Goal: Task Accomplishment & Management: Manage account settings

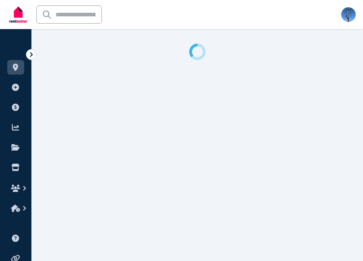
select select "**"
select select "**********"
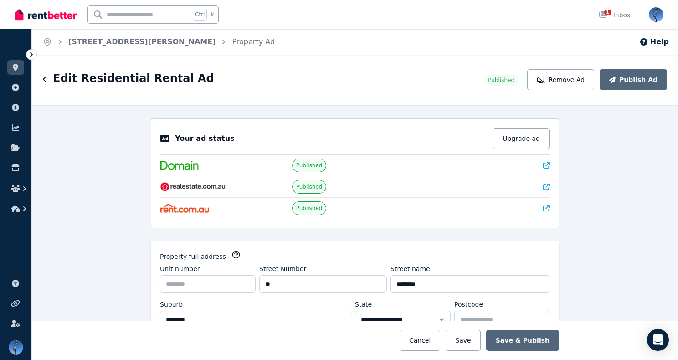
click at [31, 58] on icon at bounding box center [31, 54] width 9 height 9
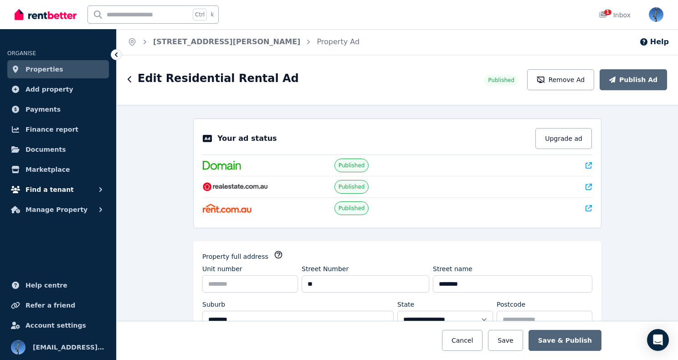
click at [45, 186] on span "Find a tenant" at bounding box center [50, 189] width 48 height 11
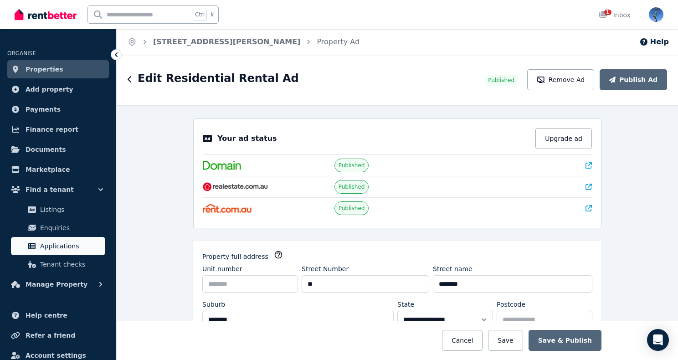
click at [59, 242] on span "Applications" at bounding box center [70, 246] width 61 height 11
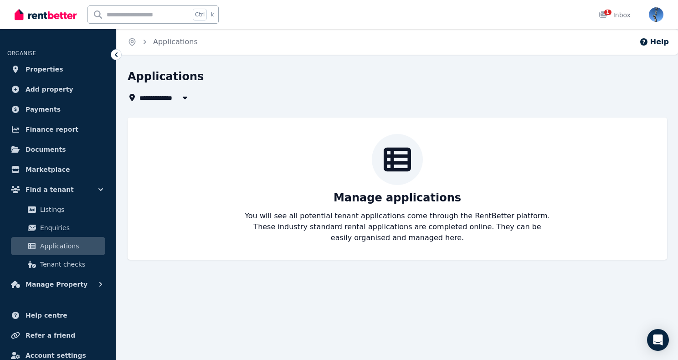
click at [167, 96] on span "All Properties" at bounding box center [168, 97] width 59 height 11
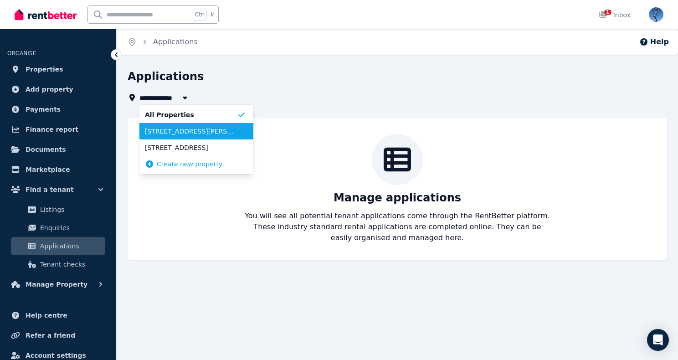
click at [167, 128] on span "[STREET_ADDRESS][PERSON_NAME]" at bounding box center [191, 131] width 92 height 9
type input "**********"
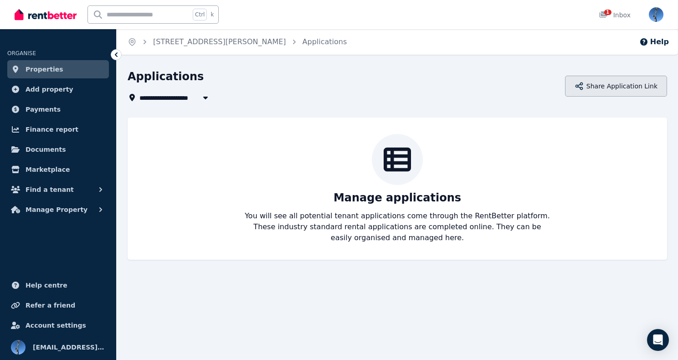
click at [363, 92] on button "Share Application Link" at bounding box center [616, 86] width 102 height 21
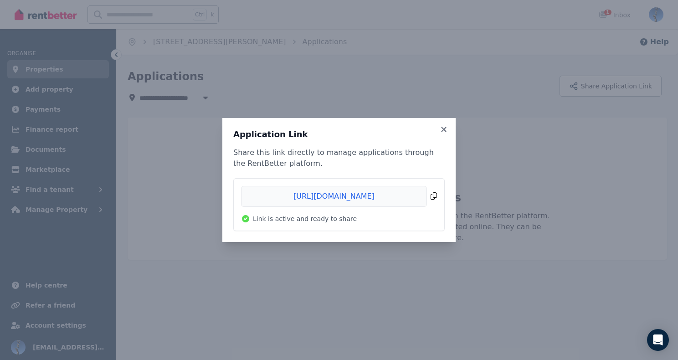
click at [363, 199] on span "Copied!" at bounding box center [339, 196] width 196 height 21
click at [288, 85] on div "Application Link Share this link directly to manage applications through the Re…" at bounding box center [339, 180] width 678 height 360
click at [363, 128] on icon at bounding box center [443, 129] width 5 height 5
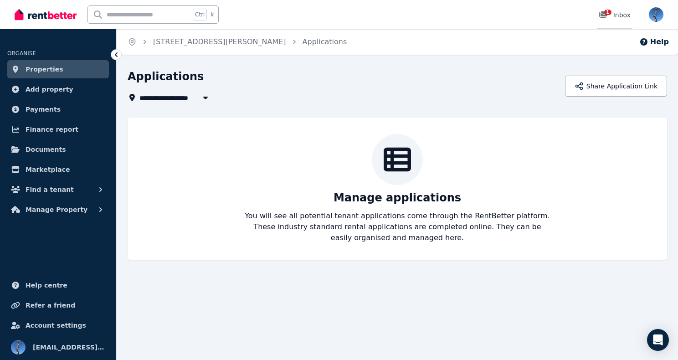
click at [363, 18] on icon at bounding box center [603, 14] width 8 height 6
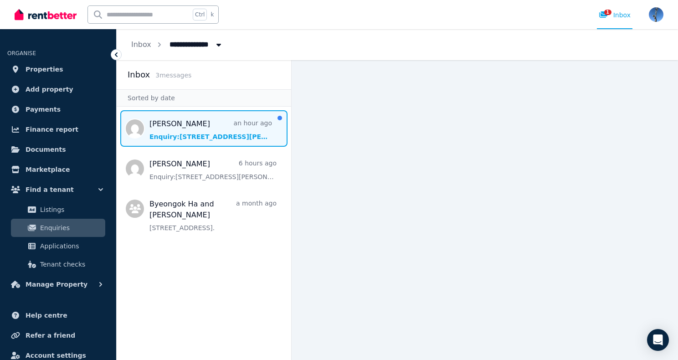
click at [185, 124] on span "Message list" at bounding box center [204, 128] width 174 height 36
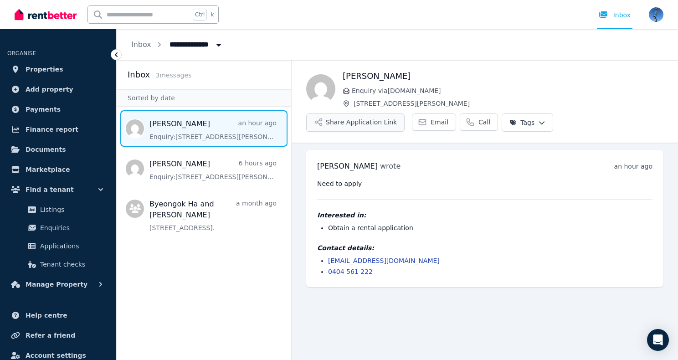
click at [363, 121] on button "Share Application Link" at bounding box center [355, 122] width 98 height 18
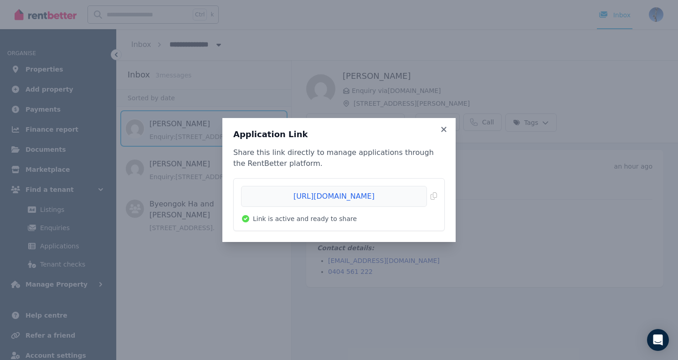
click at [363, 227] on div "Application Link Share this link directly to manage applications through the Re…" at bounding box center [339, 180] width 678 height 360
click at [363, 131] on icon at bounding box center [443, 129] width 5 height 5
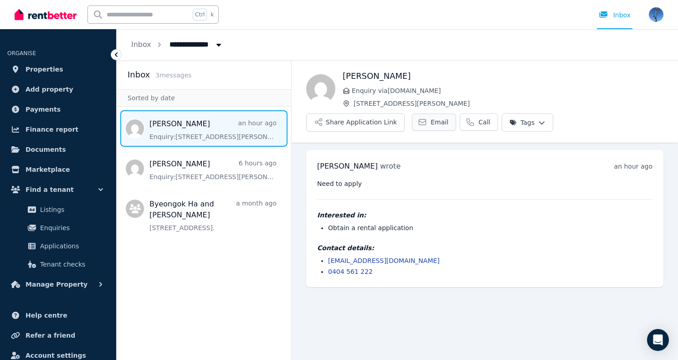
click at [363, 123] on icon at bounding box center [422, 122] width 9 height 9
click at [261, 139] on span "Message list" at bounding box center [204, 128] width 174 height 36
click at [179, 124] on span "Message list" at bounding box center [204, 128] width 174 height 36
click at [363, 13] on div "Inbox" at bounding box center [615, 14] width 32 height 9
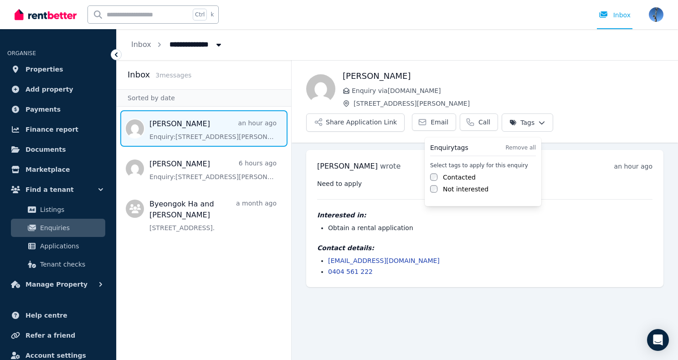
click at [363, 123] on html "**********" at bounding box center [339, 180] width 678 height 360
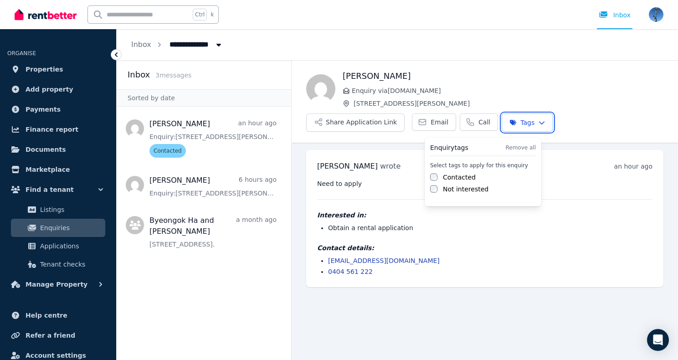
click at [361, 123] on html "**********" at bounding box center [339, 180] width 678 height 360
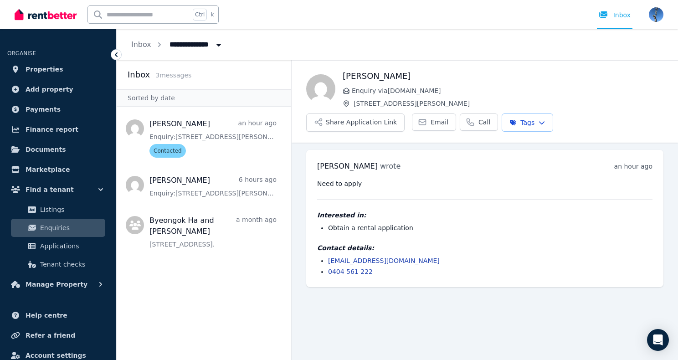
click at [361, 123] on button "Share Application Link" at bounding box center [355, 122] width 98 height 18
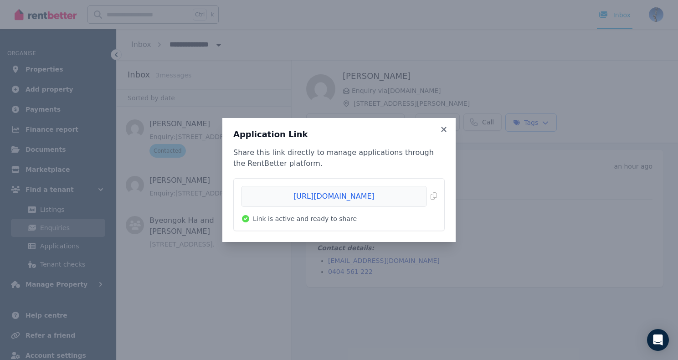
click at [363, 207] on div "Application Link Share this link directly to manage applications through the Re…" at bounding box center [339, 180] width 678 height 360
click at [363, 132] on icon at bounding box center [443, 129] width 9 height 8
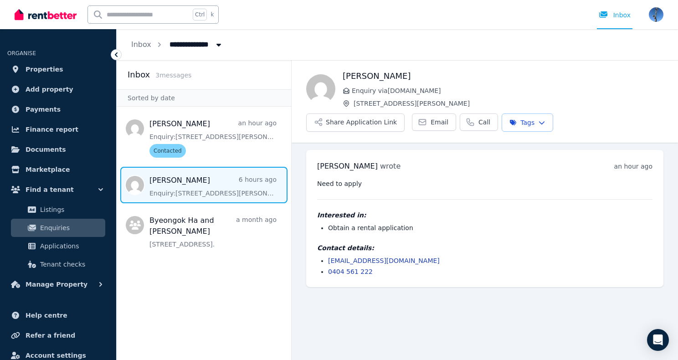
click at [175, 195] on span "Message list" at bounding box center [204, 185] width 174 height 36
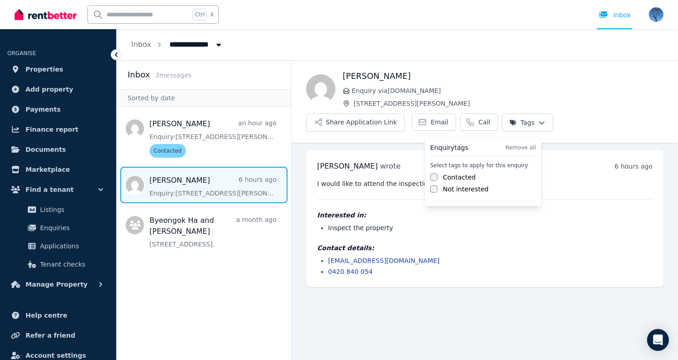
click at [363, 125] on html "**********" at bounding box center [339, 180] width 678 height 360
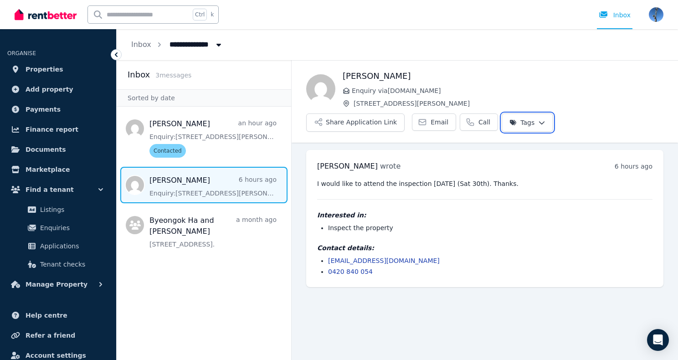
click at [224, 261] on html "**********" at bounding box center [339, 180] width 678 height 360
click at [363, 86] on span "Enquiry via [DOMAIN_NAME]" at bounding box center [508, 90] width 312 height 9
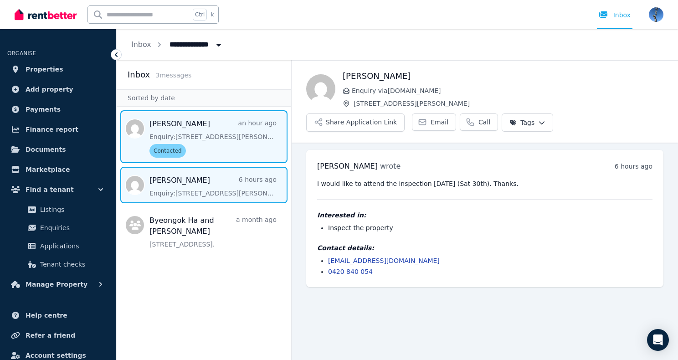
click at [215, 144] on span "Message list" at bounding box center [204, 136] width 174 height 53
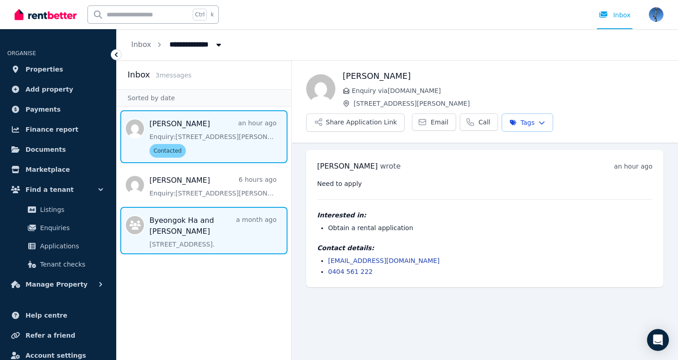
click at [182, 223] on span "Message list" at bounding box center [204, 230] width 174 height 47
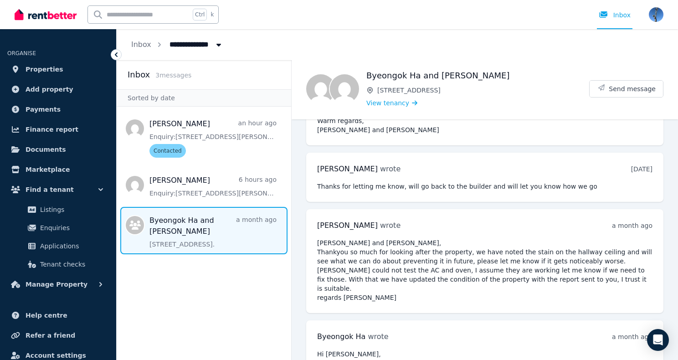
scroll to position [3438, 0]
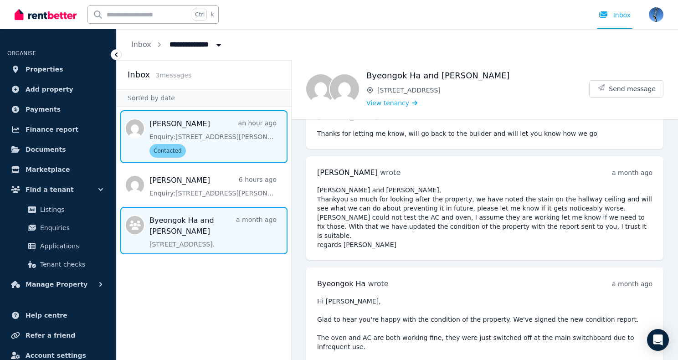
click at [222, 143] on span "Message list" at bounding box center [204, 136] width 174 height 53
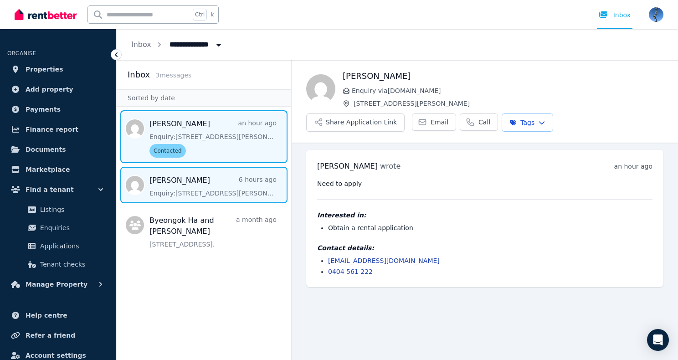
click at [219, 185] on span "Message list" at bounding box center [204, 185] width 174 height 36
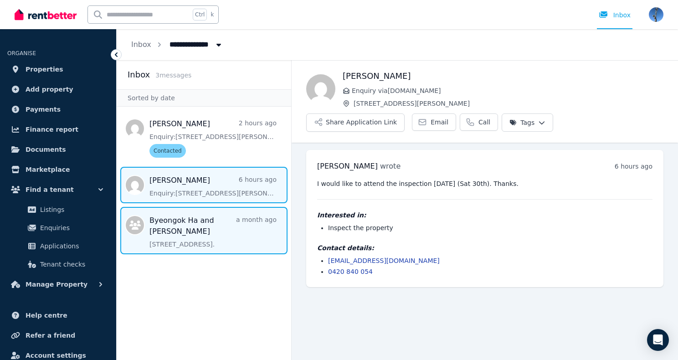
click at [213, 225] on span "Message list" at bounding box center [204, 230] width 174 height 47
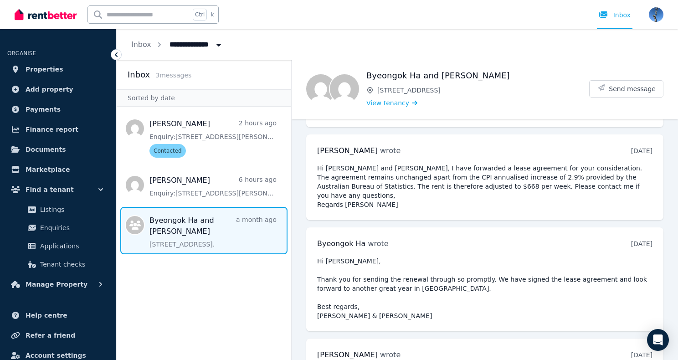
scroll to position [3438, 0]
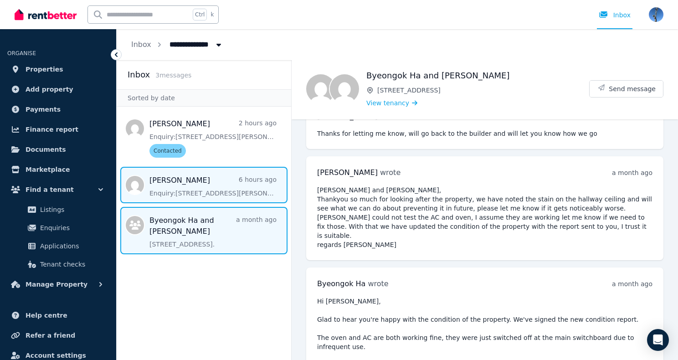
click at [209, 192] on span "Message list" at bounding box center [204, 185] width 174 height 36
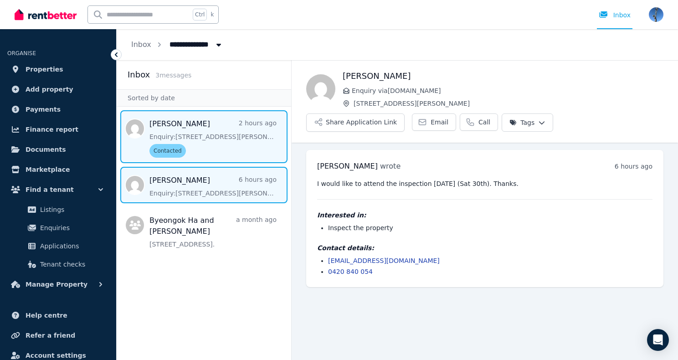
click at [211, 148] on span "Message list" at bounding box center [204, 136] width 174 height 53
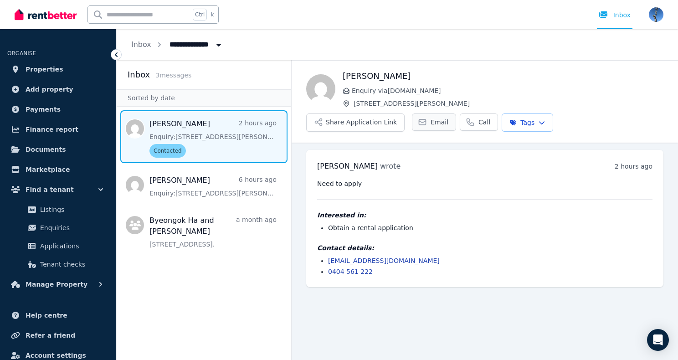
click at [363, 125] on span "Email" at bounding box center [439, 122] width 18 height 9
